Goal: Transaction & Acquisition: Obtain resource

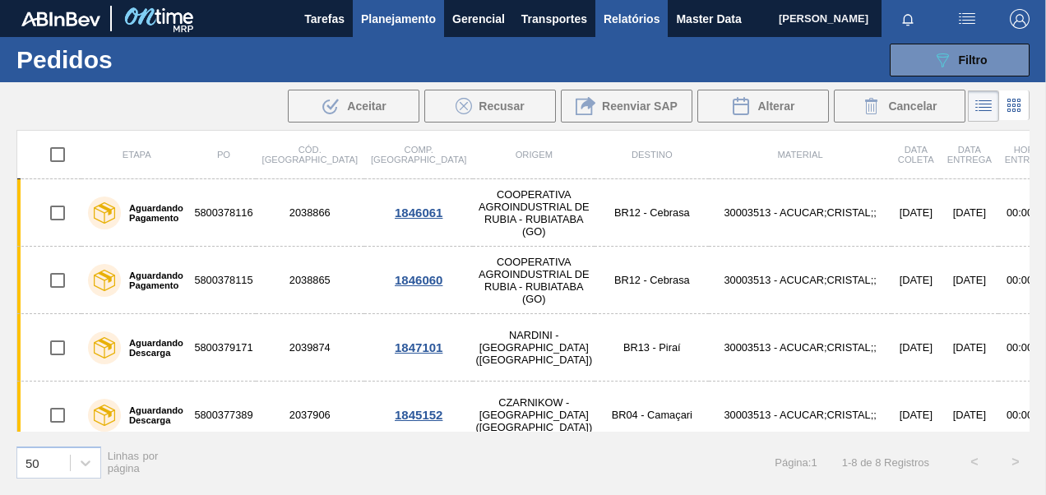
click at [652, 16] on span "Relatórios" at bounding box center [632, 19] width 56 height 20
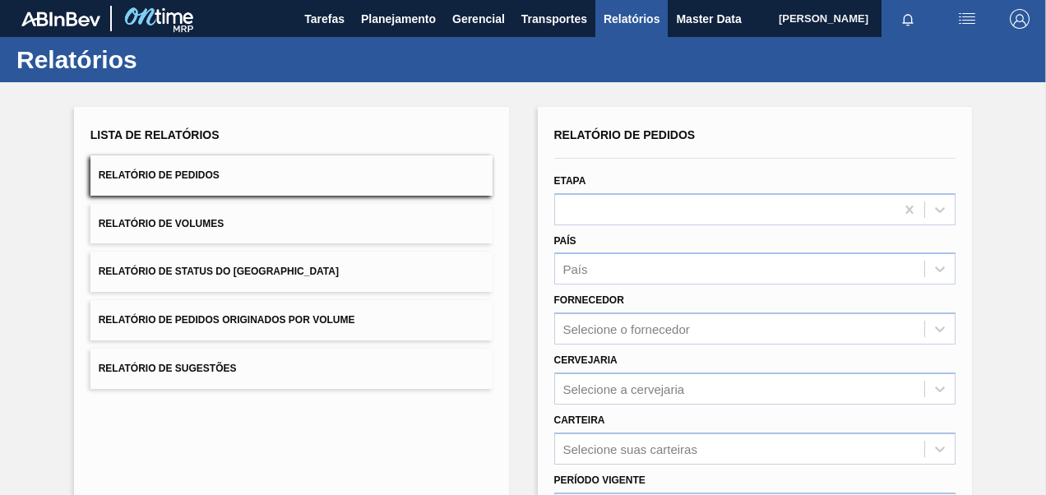
click at [1020, 448] on div "Lista de Relatórios Relatório de Pedidos Relatório de Volumes Relatório de Stat…" at bounding box center [523, 421] width 1046 height 679
click at [235, 314] on span "Relatório de Pedidos Originados por Volume" at bounding box center [227, 320] width 257 height 12
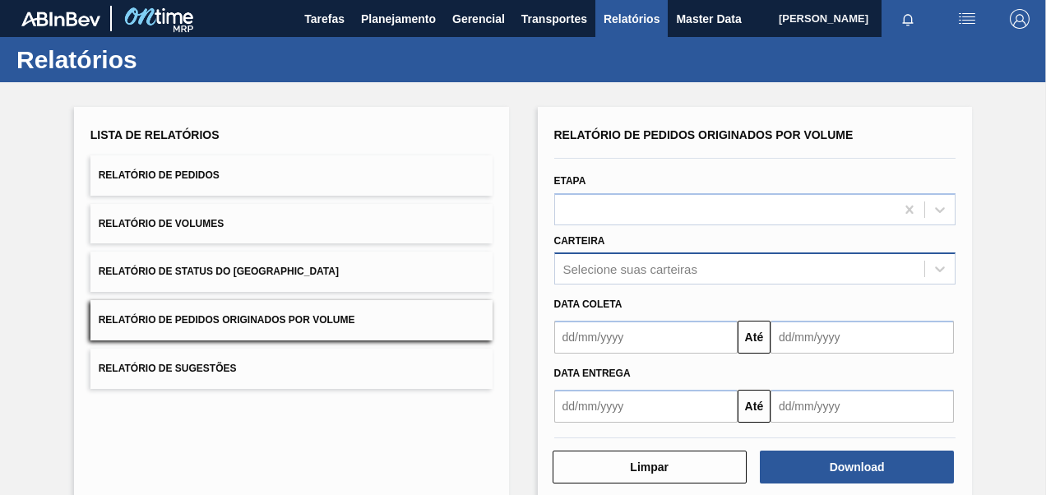
click at [701, 281] on div "Selecione suas carteiras" at bounding box center [755, 268] width 402 height 32
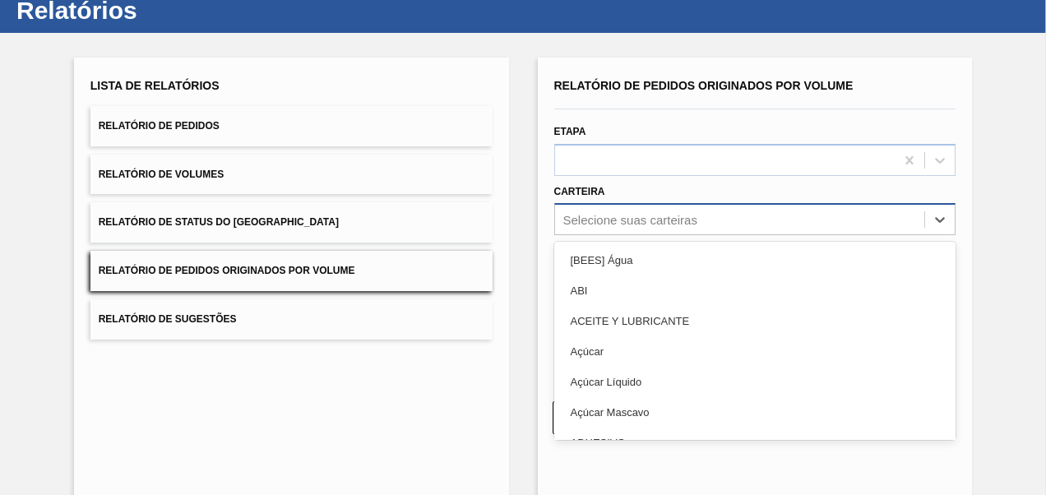
scroll to position [49, 0]
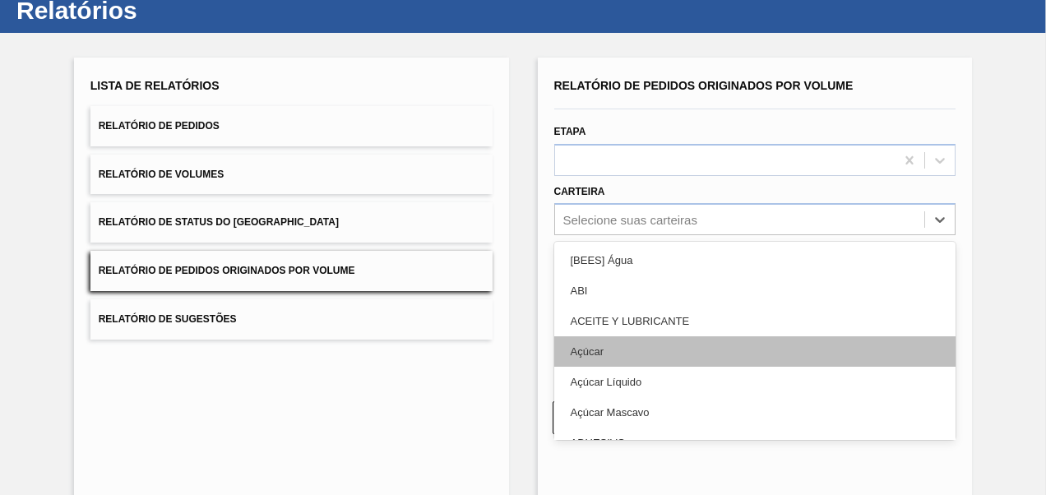
click at [689, 338] on div "Açúcar" at bounding box center [755, 351] width 402 height 30
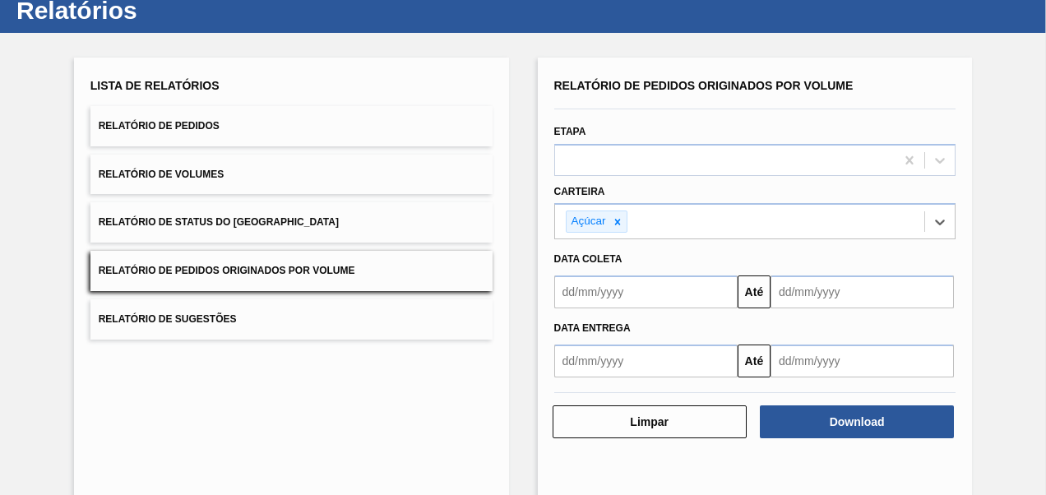
click at [681, 297] on input "text" at bounding box center [645, 291] width 183 height 33
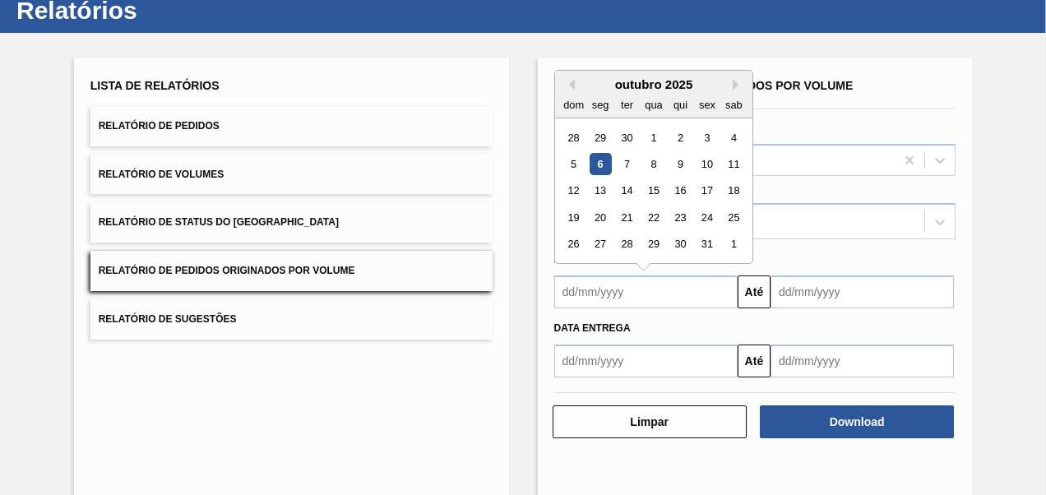
type input "[DATE]"
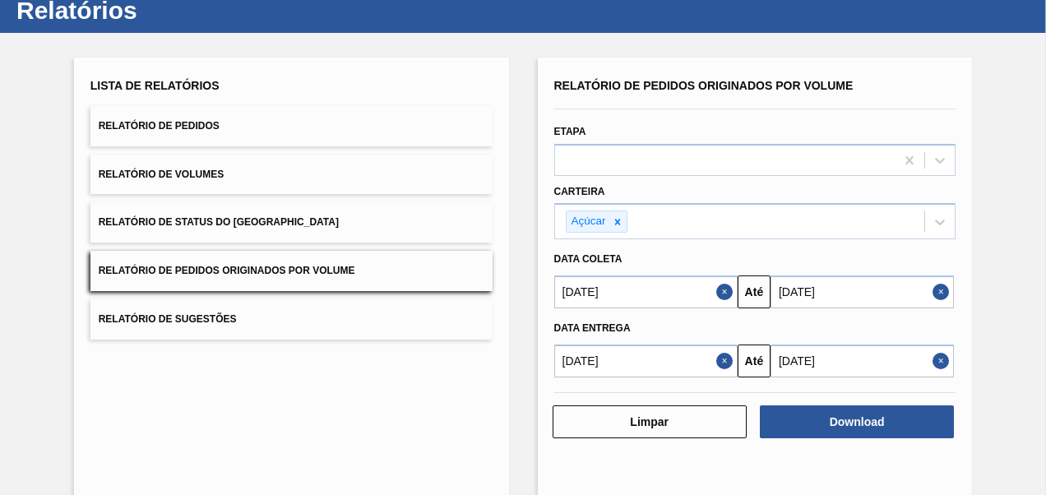
click at [727, 359] on button "Close" at bounding box center [726, 361] width 21 height 33
click at [939, 362] on button "Close" at bounding box center [942, 361] width 21 height 33
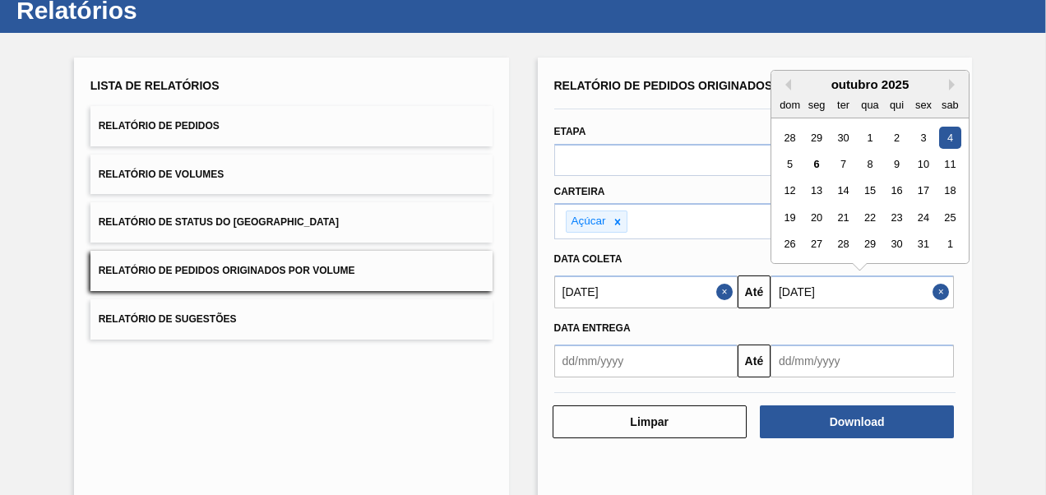
click at [789, 291] on input "[DATE]" at bounding box center [861, 291] width 183 height 33
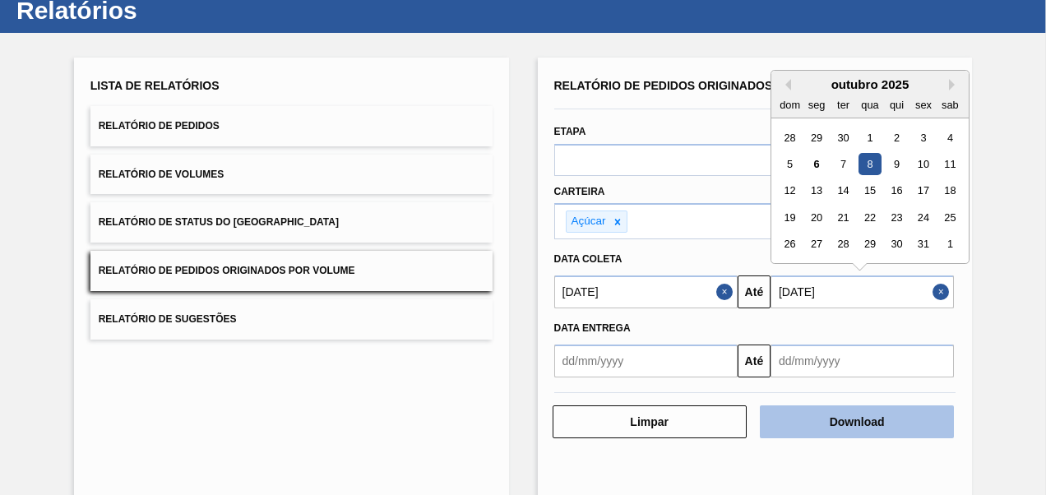
type input "[DATE]"
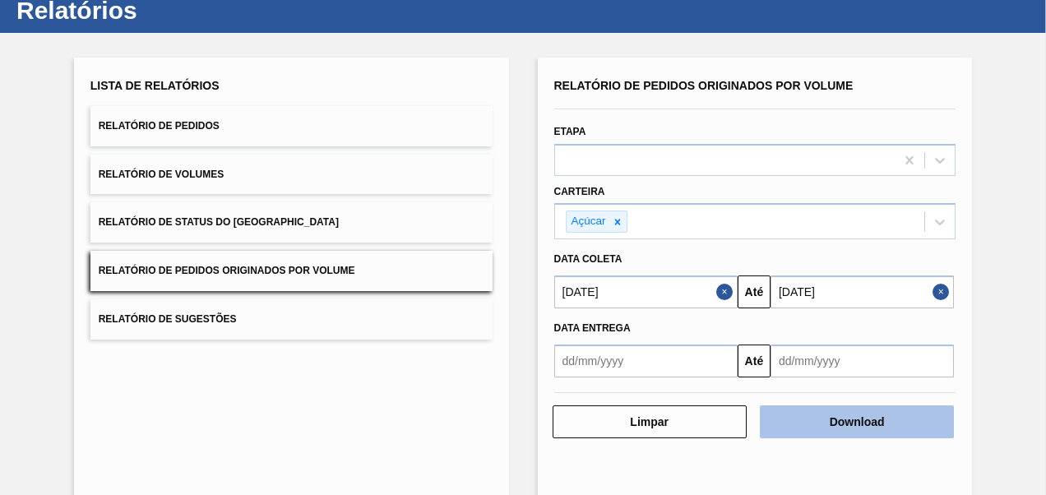
click at [852, 413] on button "Download" at bounding box center [857, 421] width 194 height 33
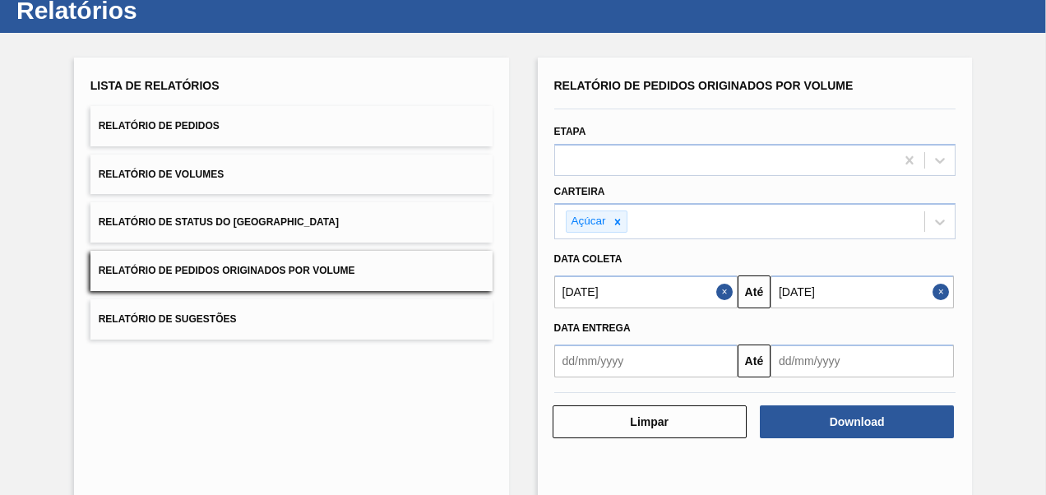
scroll to position [0, 0]
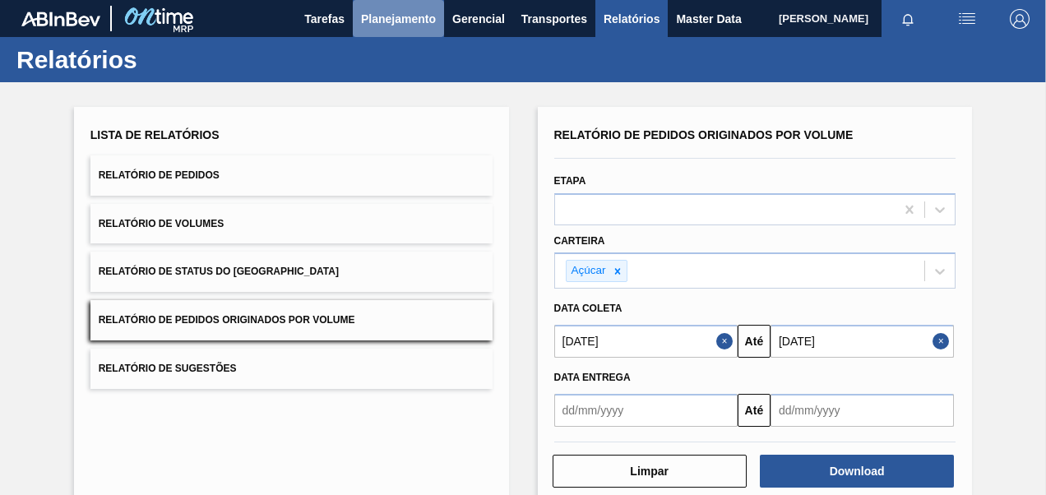
click at [392, 21] on span "Planejamento" at bounding box center [398, 19] width 75 height 20
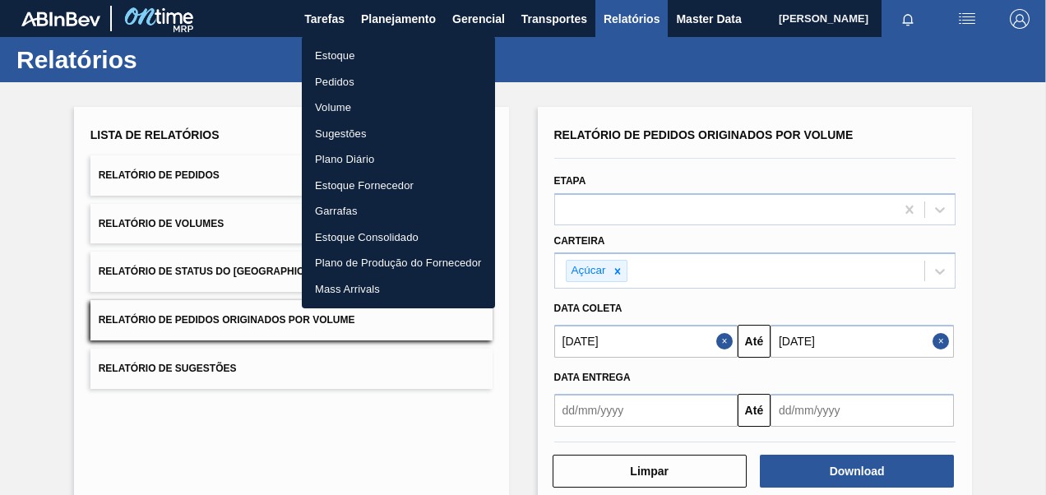
click at [323, 78] on li "Pedidos" at bounding box center [398, 82] width 193 height 26
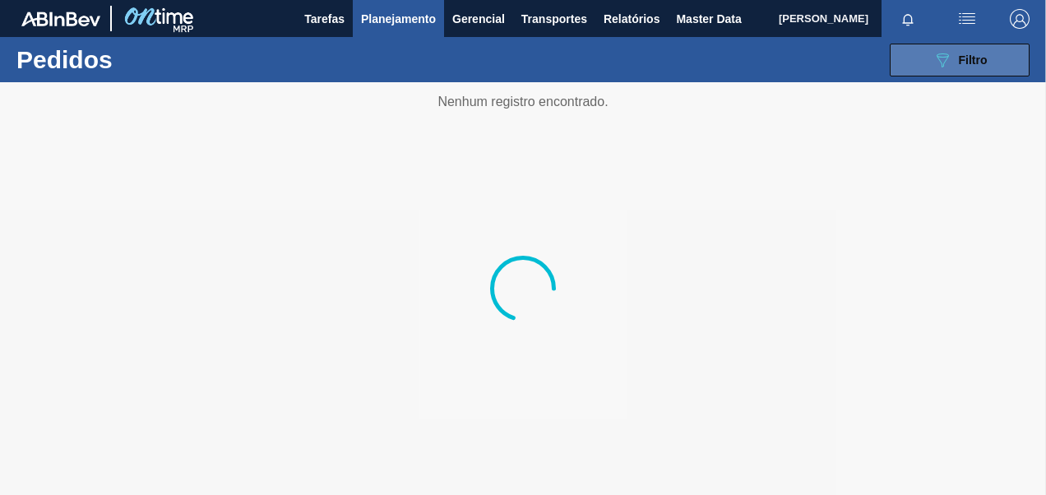
click at [952, 52] on div "089F7B8B-B2A5-4AFE-B5C0-19BA573D28AC Filtro" at bounding box center [959, 60] width 55 height 20
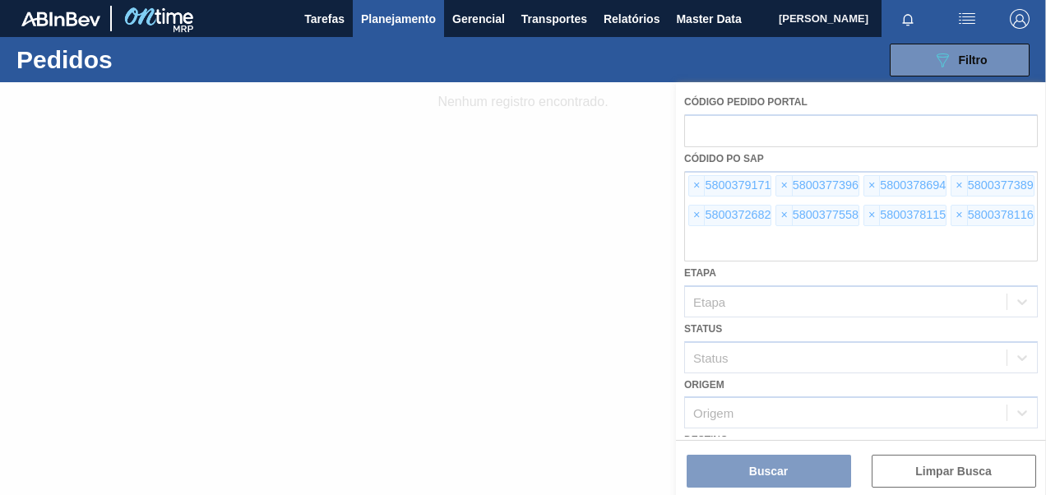
click at [696, 181] on div at bounding box center [523, 288] width 1046 height 413
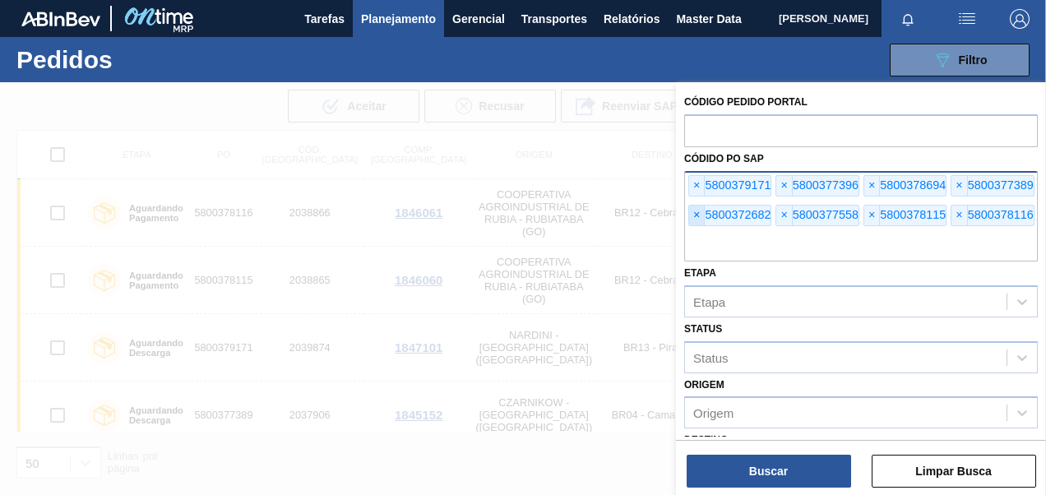
click at [696, 210] on span "×" at bounding box center [697, 216] width 16 height 20
click at [698, 209] on span "×" at bounding box center [697, 216] width 16 height 20
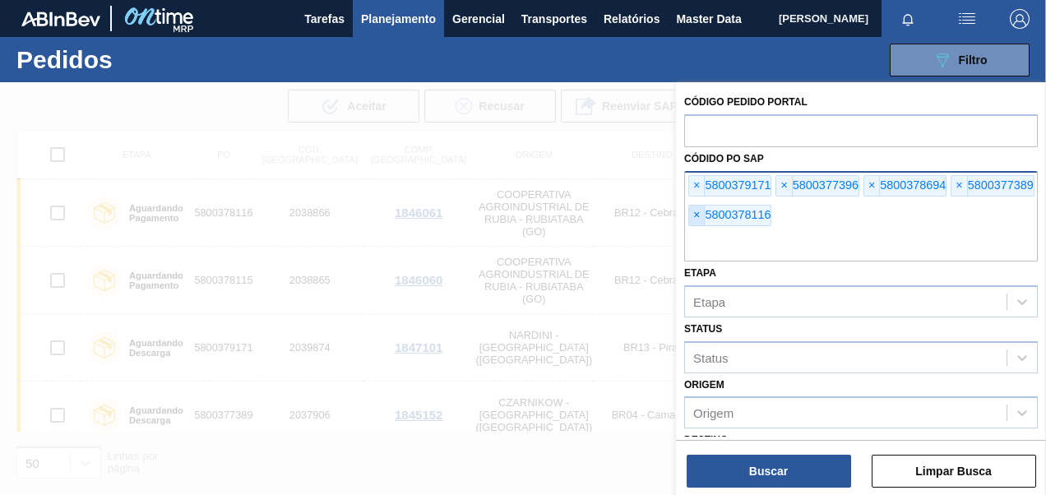
click at [698, 209] on span "×" at bounding box center [697, 216] width 16 height 20
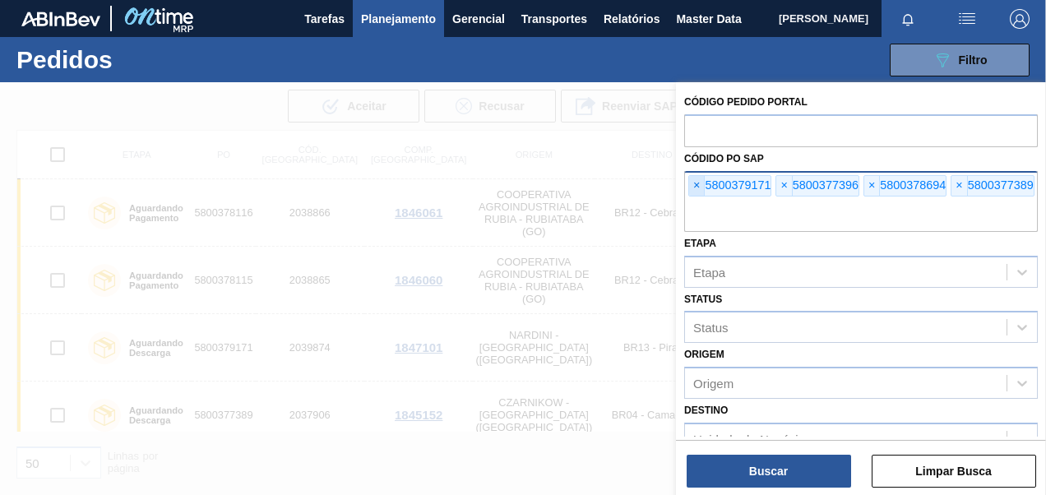
click at [695, 184] on span "×" at bounding box center [697, 186] width 16 height 20
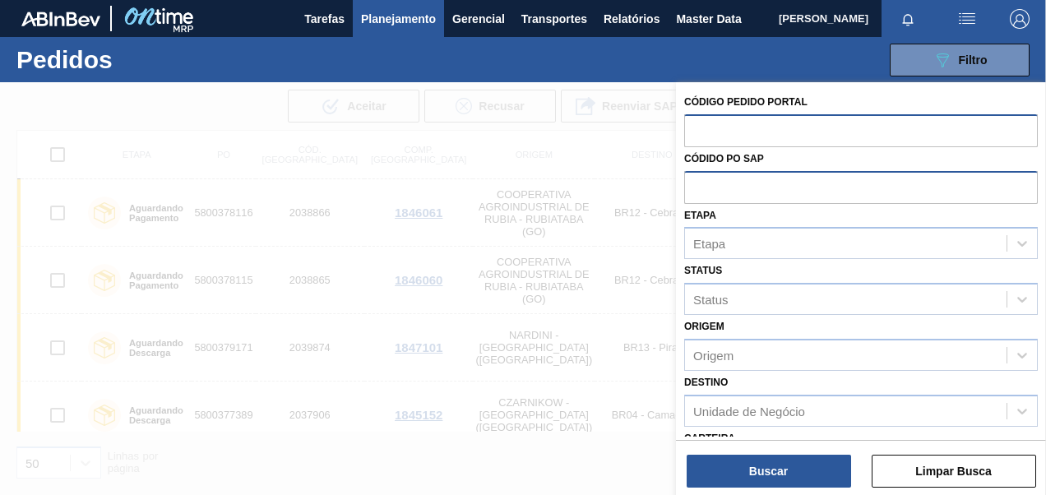
drag, startPoint x: 714, startPoint y: 138, endPoint x: 723, endPoint y: 131, distance: 11.7
click at [714, 137] on input "text" at bounding box center [861, 129] width 354 height 31
paste input "text"
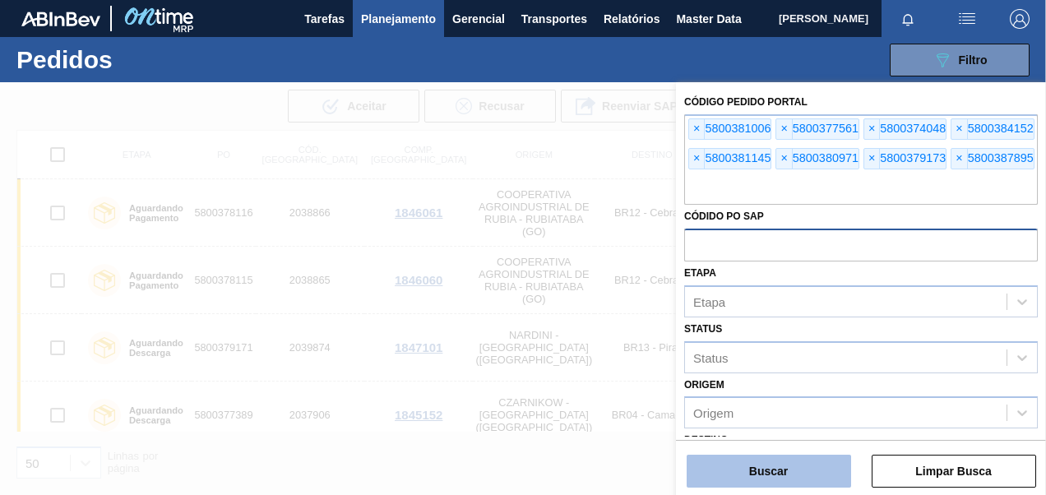
click at [806, 477] on button "Buscar" at bounding box center [769, 471] width 164 height 33
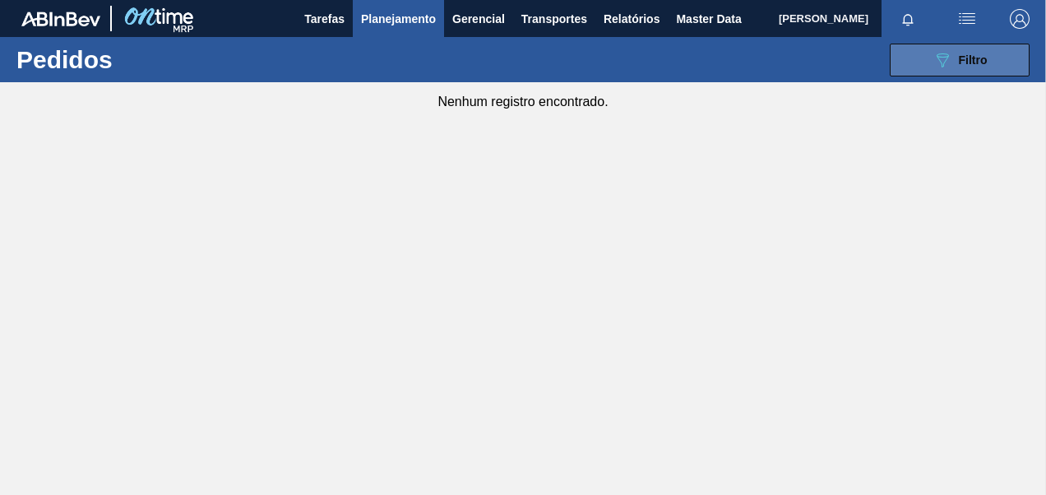
click at [955, 53] on div "089F7B8B-B2A5-4AFE-B5C0-19BA573D28AC Filtro" at bounding box center [959, 60] width 55 height 20
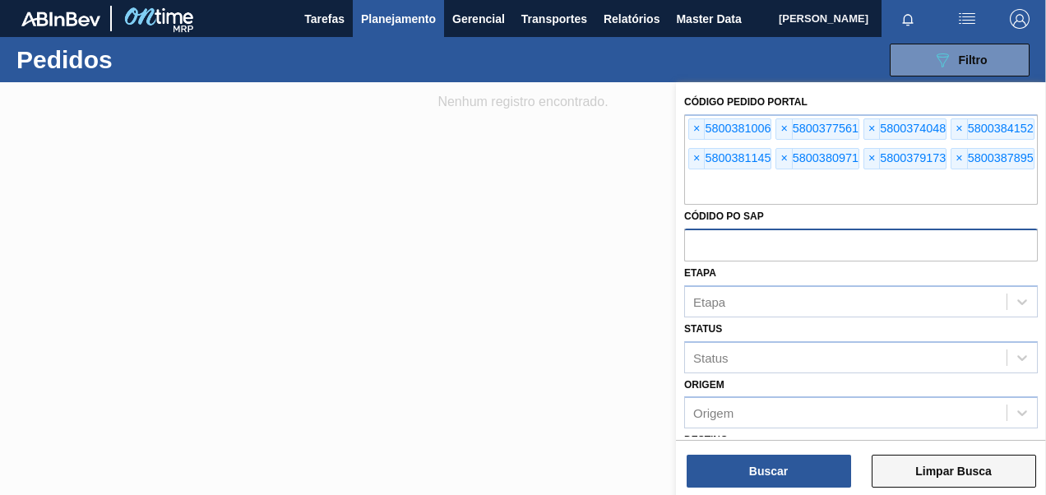
click at [920, 472] on button "Limpar Busca" at bounding box center [954, 471] width 164 height 33
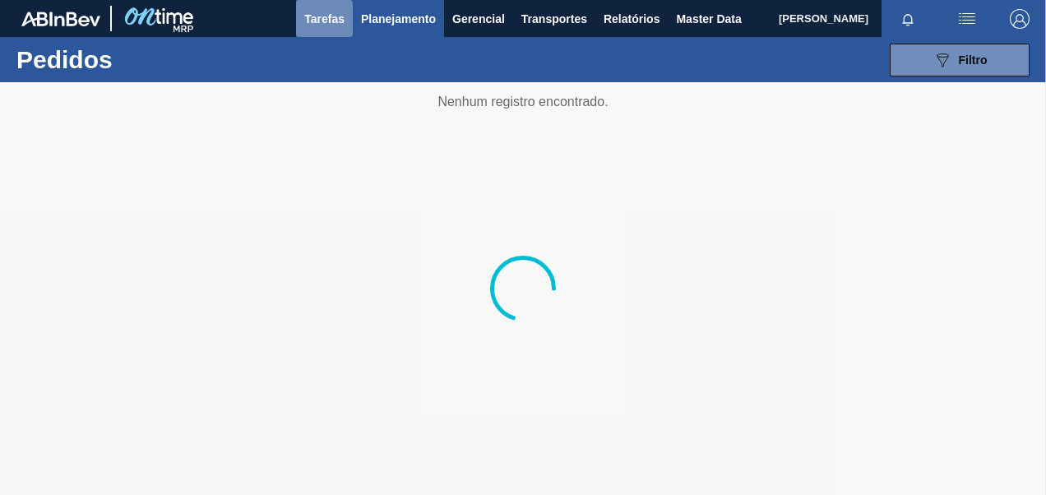
click at [314, 21] on span "Tarefas" at bounding box center [324, 19] width 40 height 20
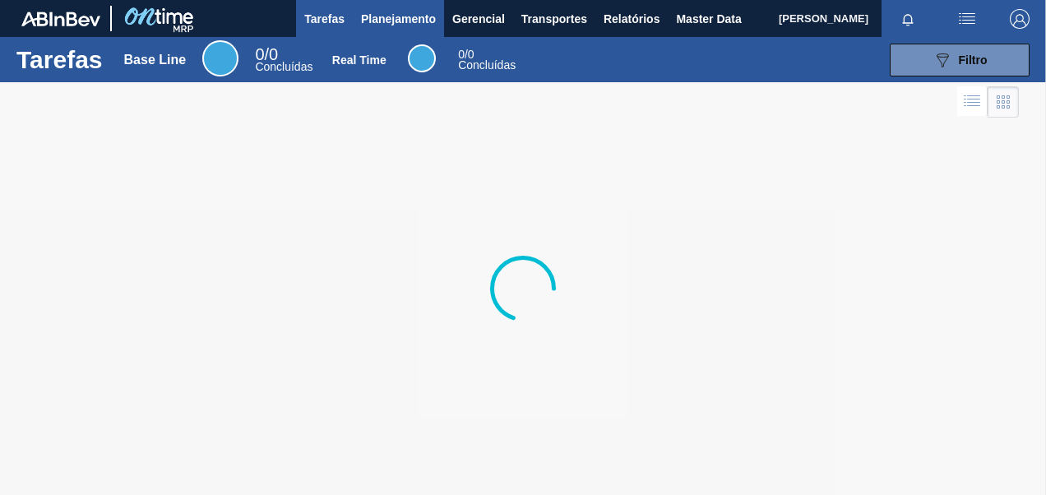
click at [373, 20] on span "Planejamento" at bounding box center [398, 19] width 75 height 20
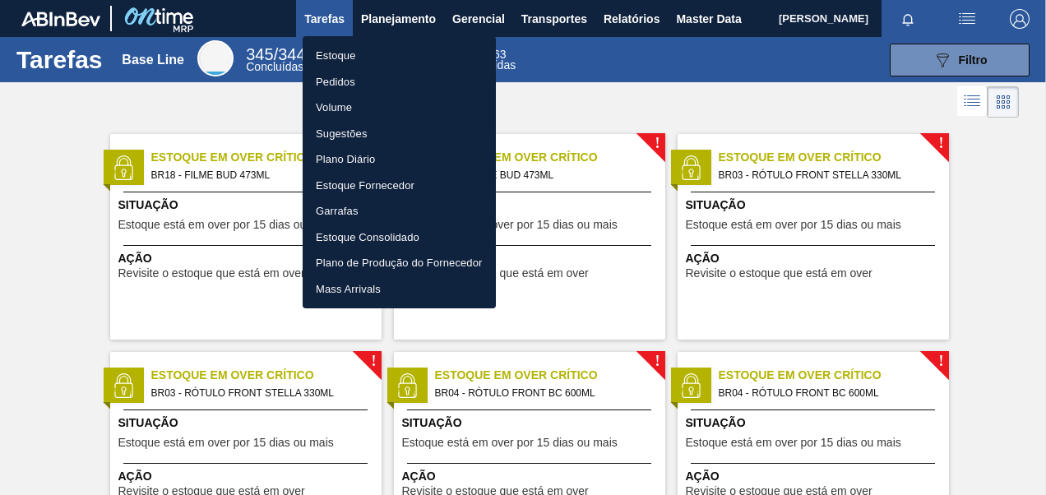
click at [328, 74] on li "Pedidos" at bounding box center [399, 82] width 193 height 26
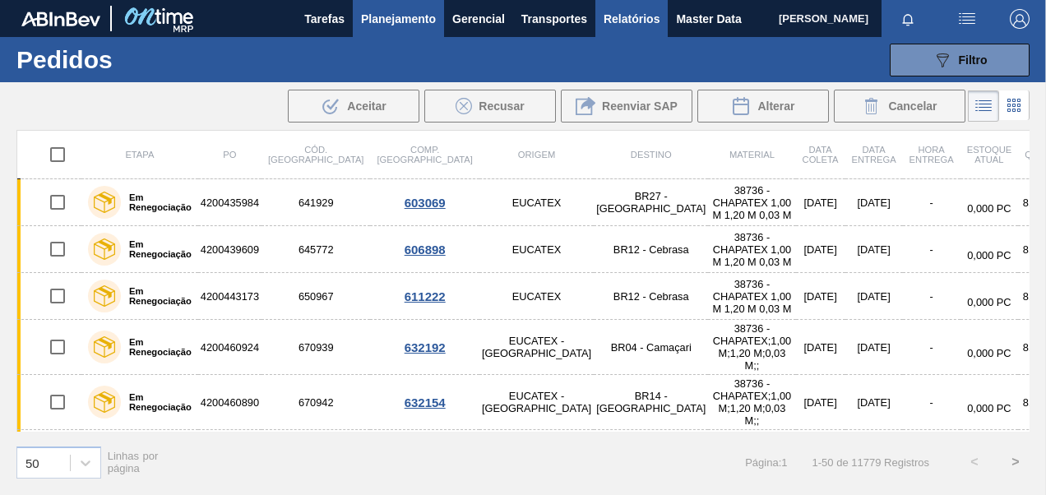
click at [649, 20] on span "Relatórios" at bounding box center [632, 19] width 56 height 20
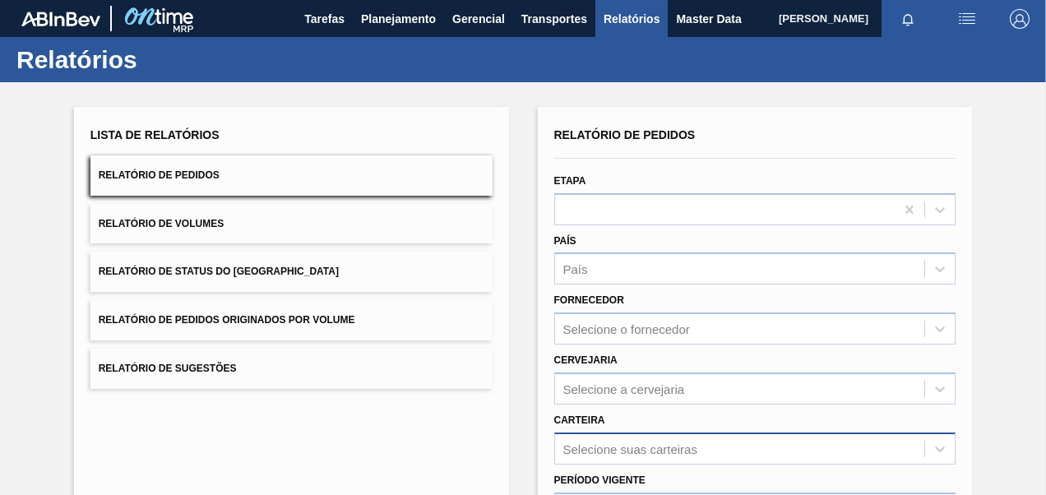
click at [622, 450] on div "Selecione suas carteiras" at bounding box center [755, 449] width 402 height 32
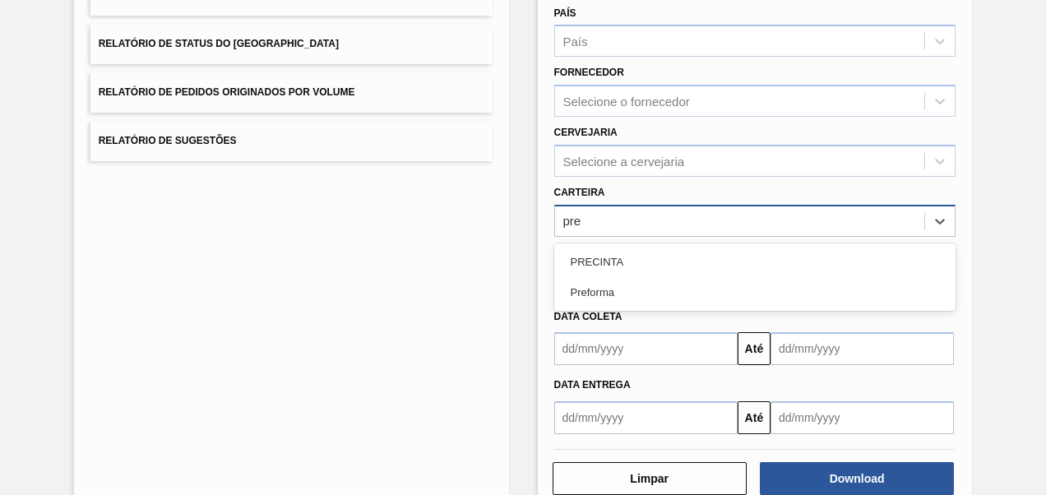
type input "pref"
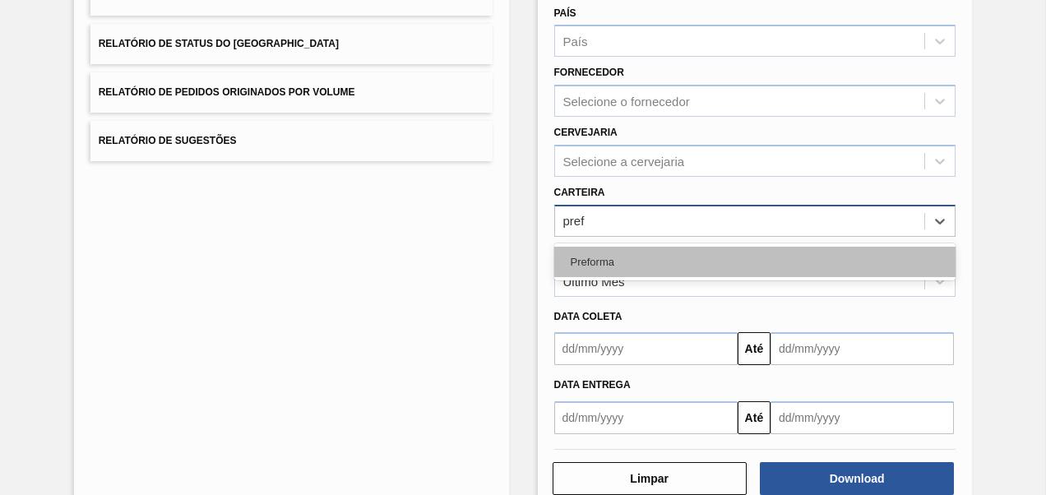
click at [642, 255] on div "Preforma" at bounding box center [755, 262] width 402 height 30
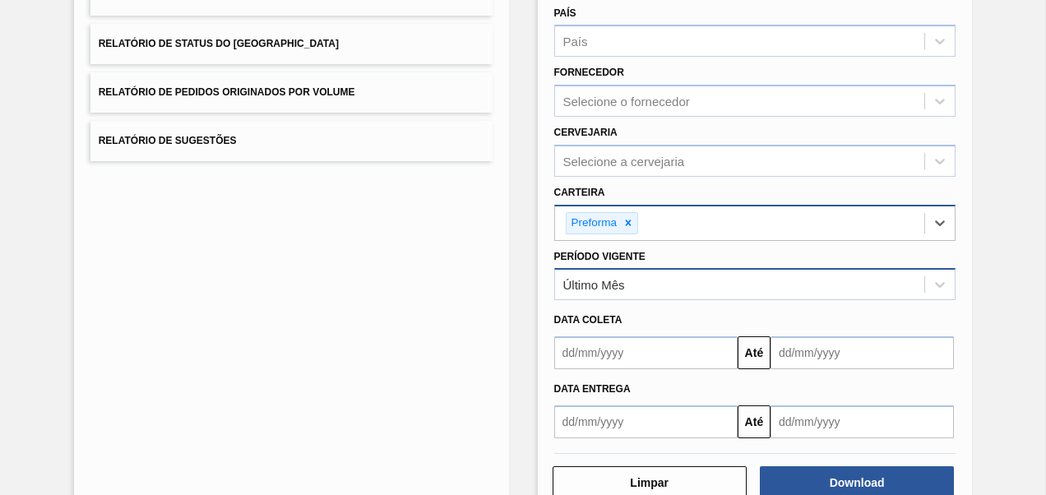
click at [608, 283] on div "Último Mês" at bounding box center [594, 285] width 62 height 14
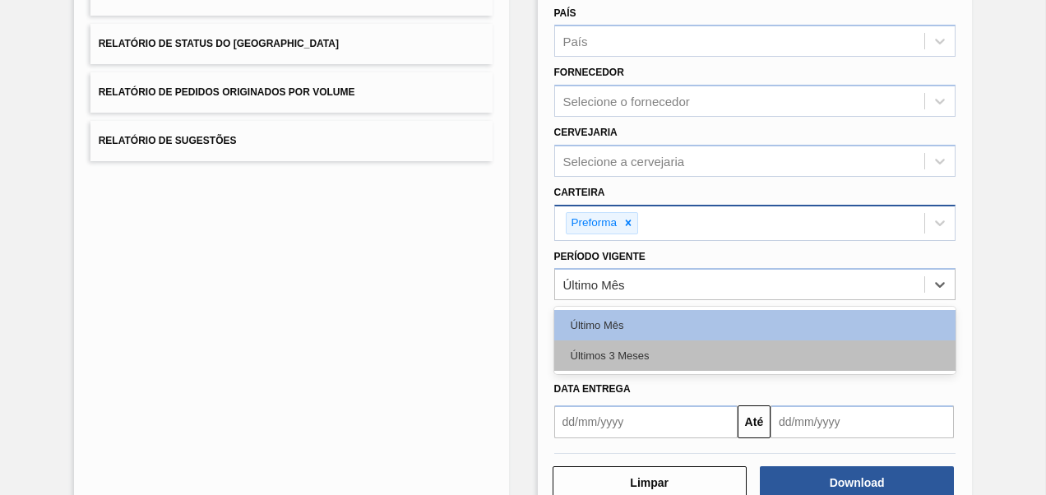
click at [592, 354] on div "Últimos 3 Meses" at bounding box center [755, 355] width 402 height 30
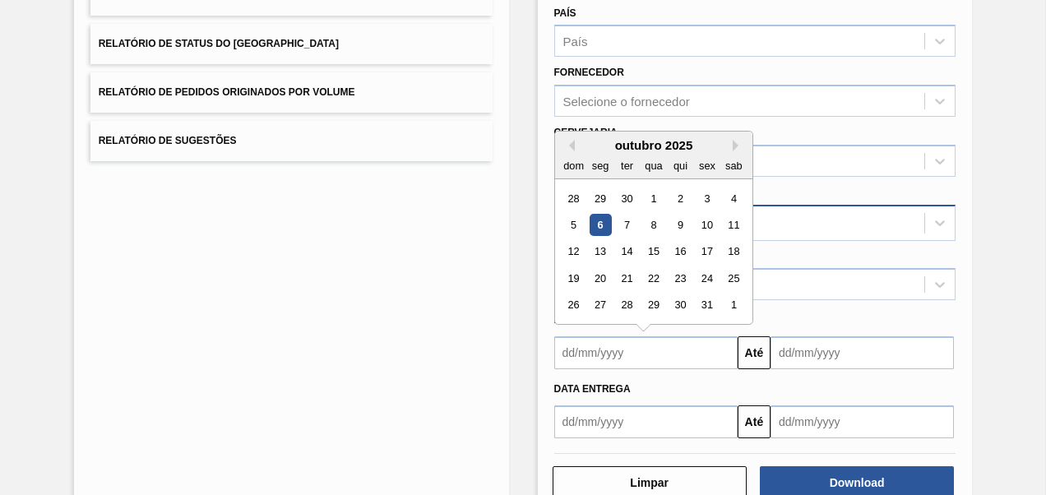
click at [590, 349] on input "text" at bounding box center [645, 352] width 183 height 33
type input "[DATE]"
click at [806, 347] on input "[DATE]" at bounding box center [861, 352] width 183 height 33
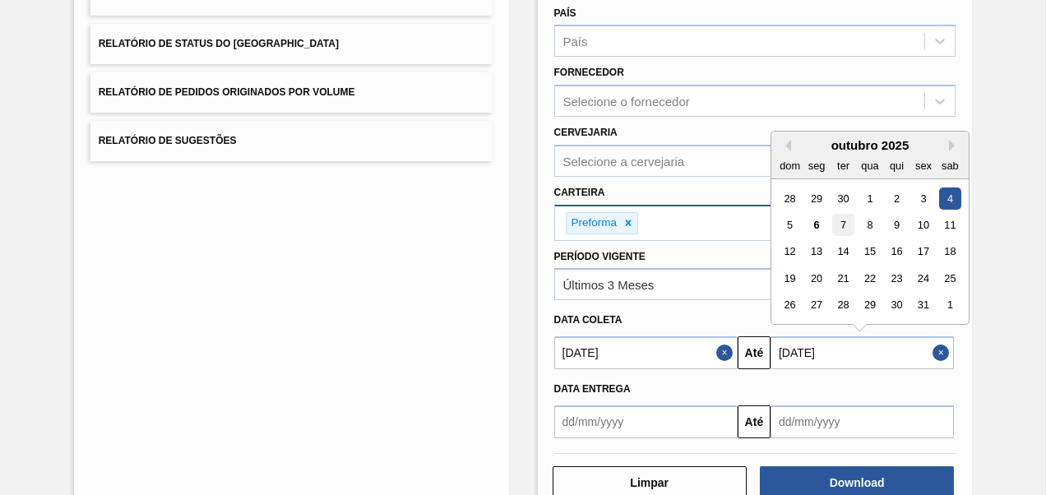
click at [840, 222] on div "7" at bounding box center [843, 225] width 22 height 22
type input "[DATE]"
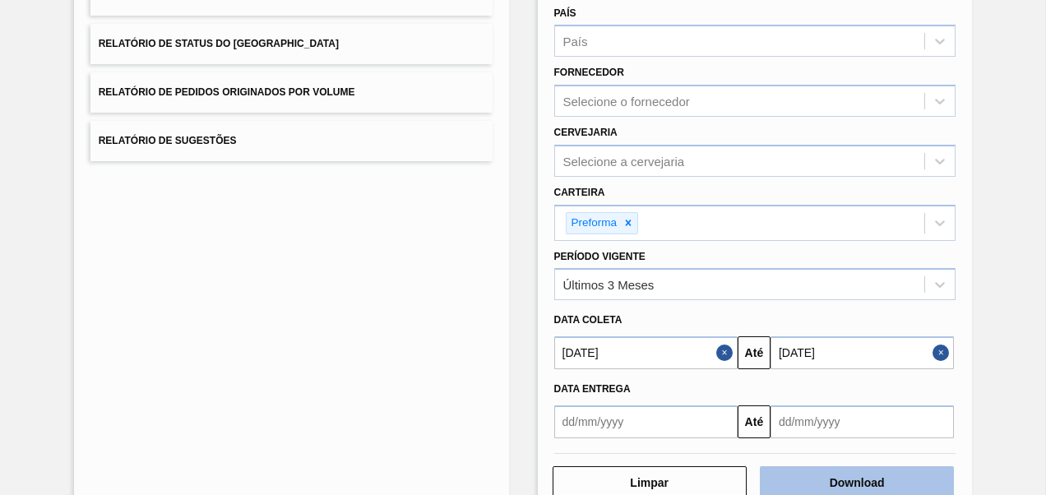
click at [909, 474] on div "Relatório de Pedidos Etapa País País Fornecedor Selecione o fornecedor Cervejar…" at bounding box center [755, 198] width 402 height 605
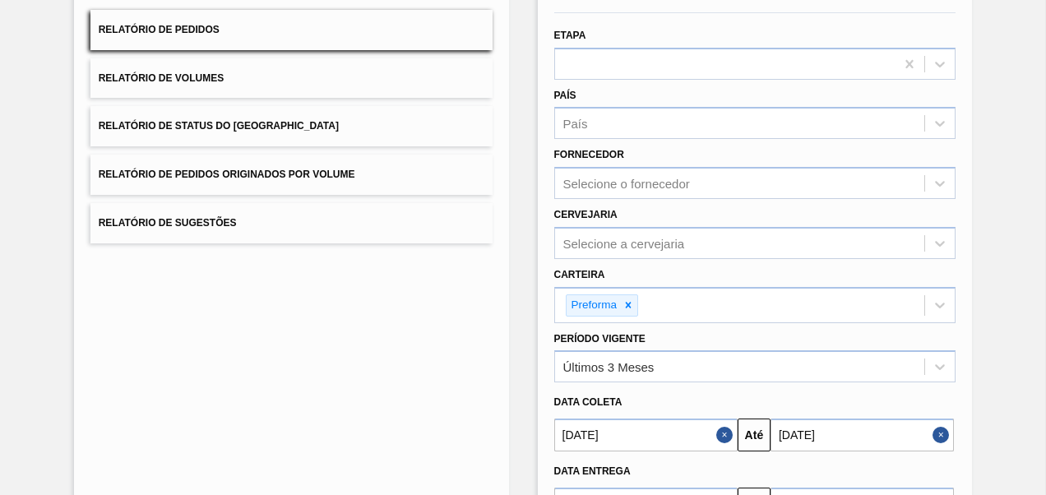
scroll to position [268, 0]
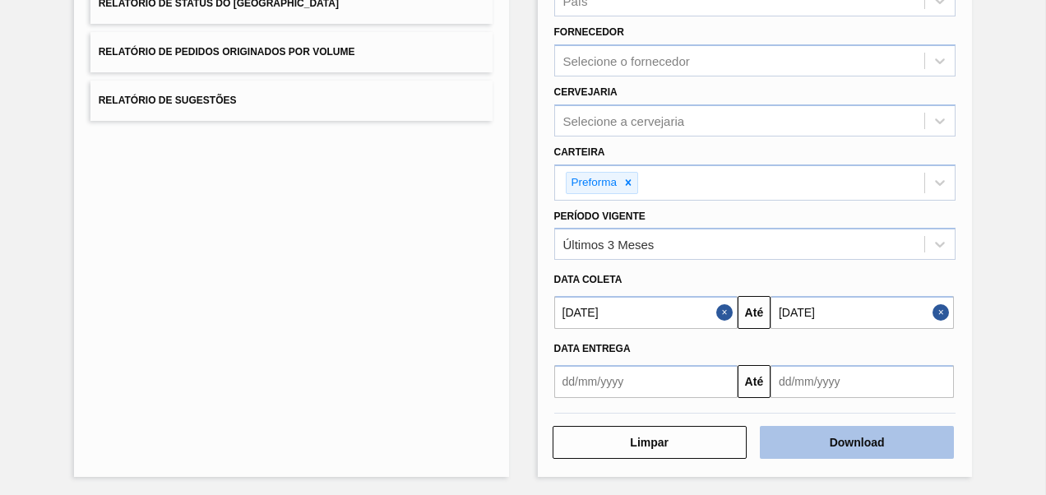
click at [886, 451] on button "Download" at bounding box center [857, 442] width 194 height 33
